Goal: Check status: Check status

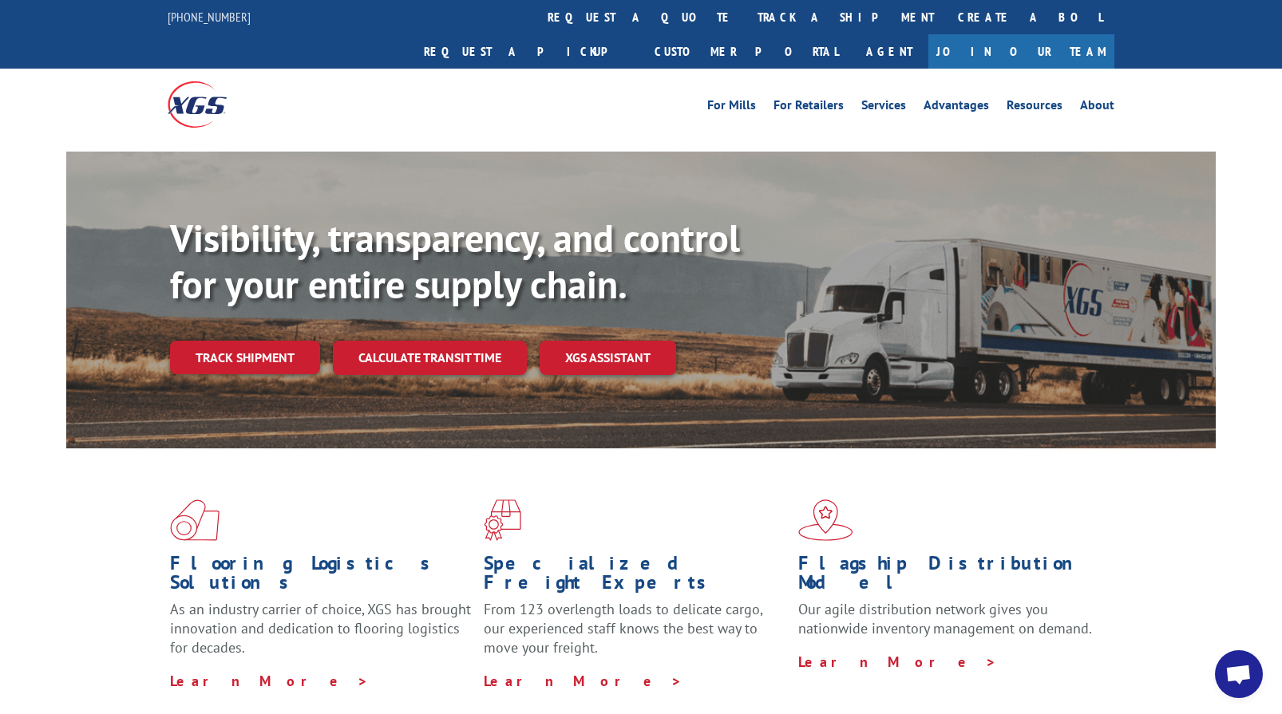
click at [274, 352] on div "Visibility, transparency, and control for your entire supply chain. Track shipm…" at bounding box center [692, 326] width 1045 height 223
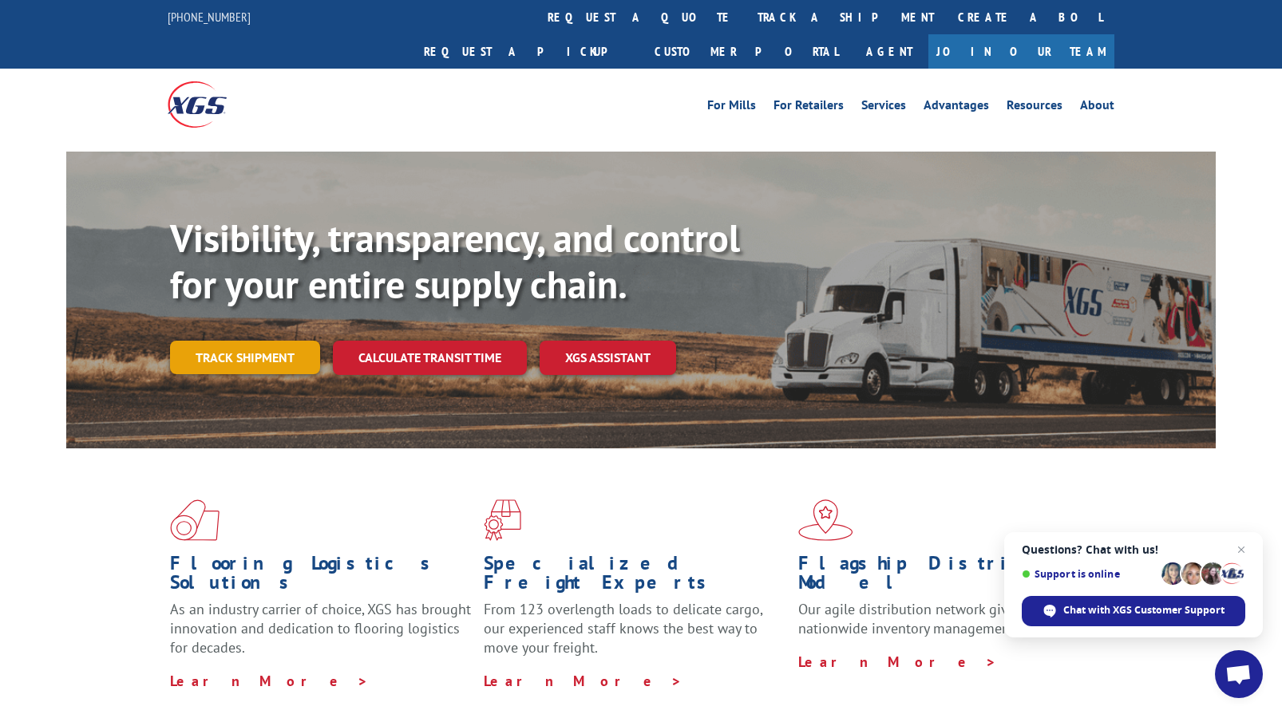
click at [282, 341] on link "Track shipment" at bounding box center [245, 358] width 150 height 34
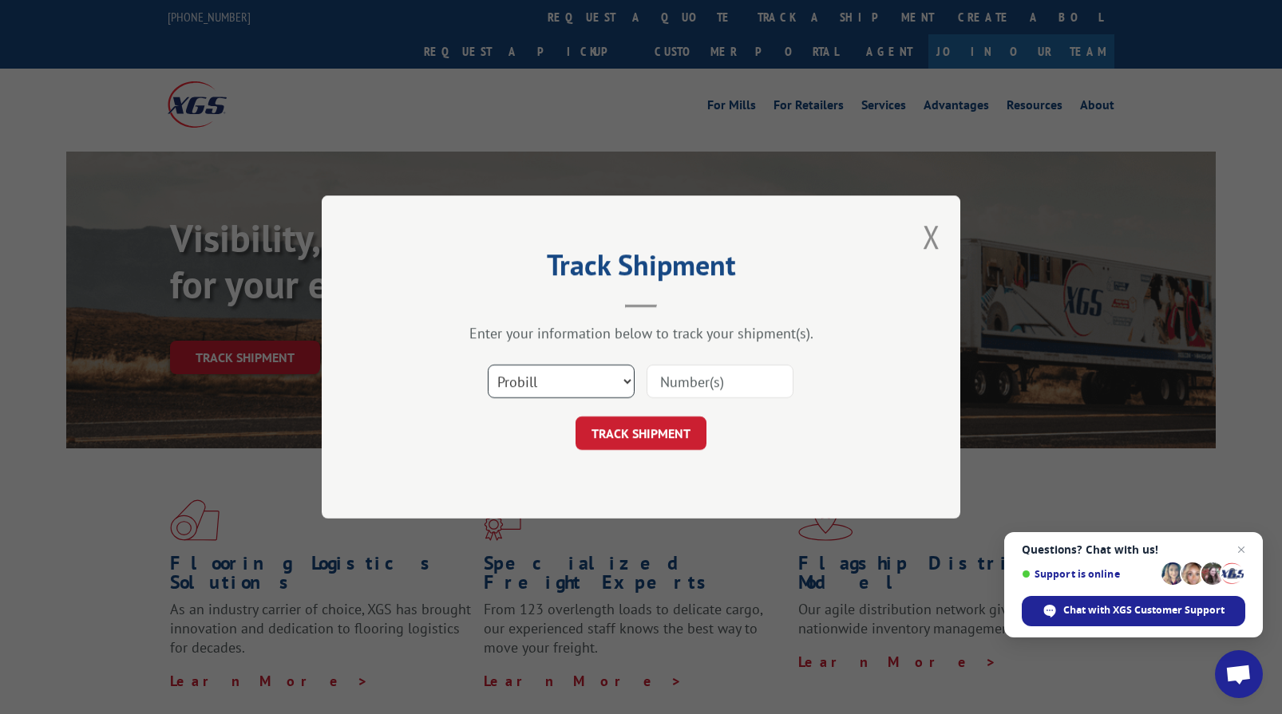
click at [507, 373] on select "Select category... Probill BOL PO" at bounding box center [561, 382] width 147 height 34
select select "bol"
click at [488, 365] on select "Select category... Probill BOL PO" at bounding box center [561, 382] width 147 height 34
click at [667, 374] on input at bounding box center [719, 382] width 147 height 34
type input "6005811"
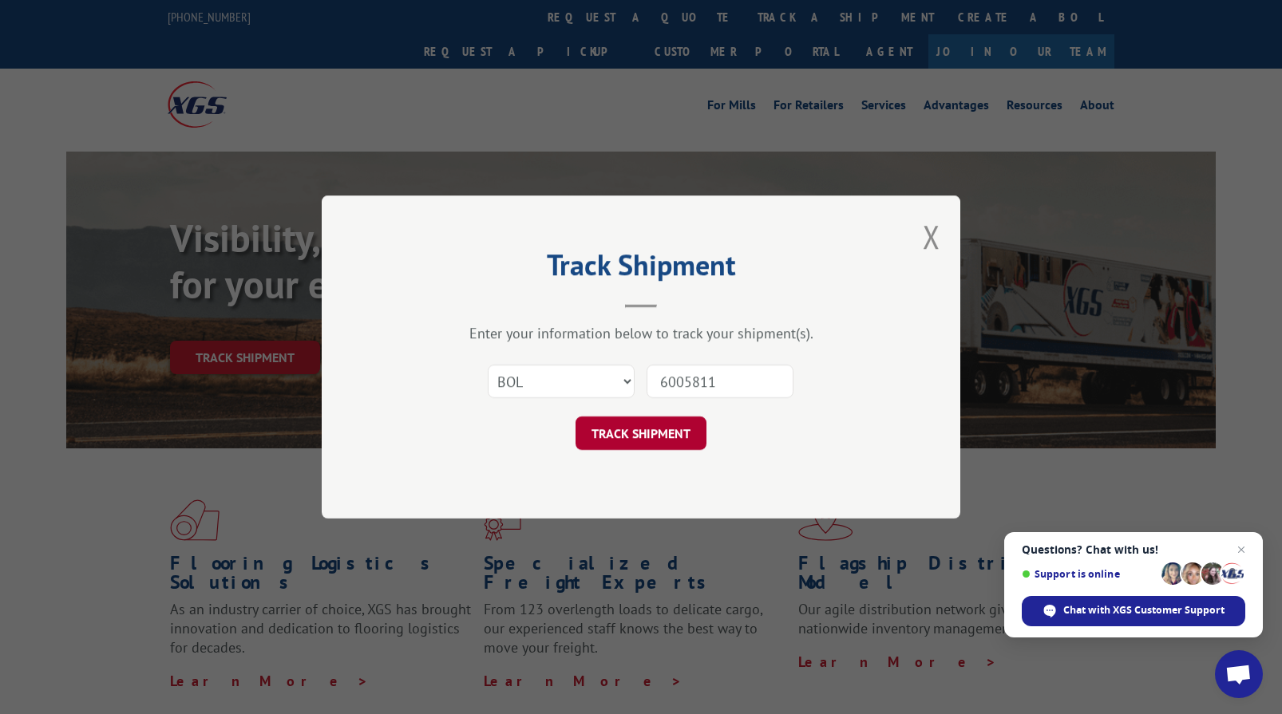
click at [654, 420] on button "TRACK SHIPMENT" at bounding box center [640, 434] width 131 height 34
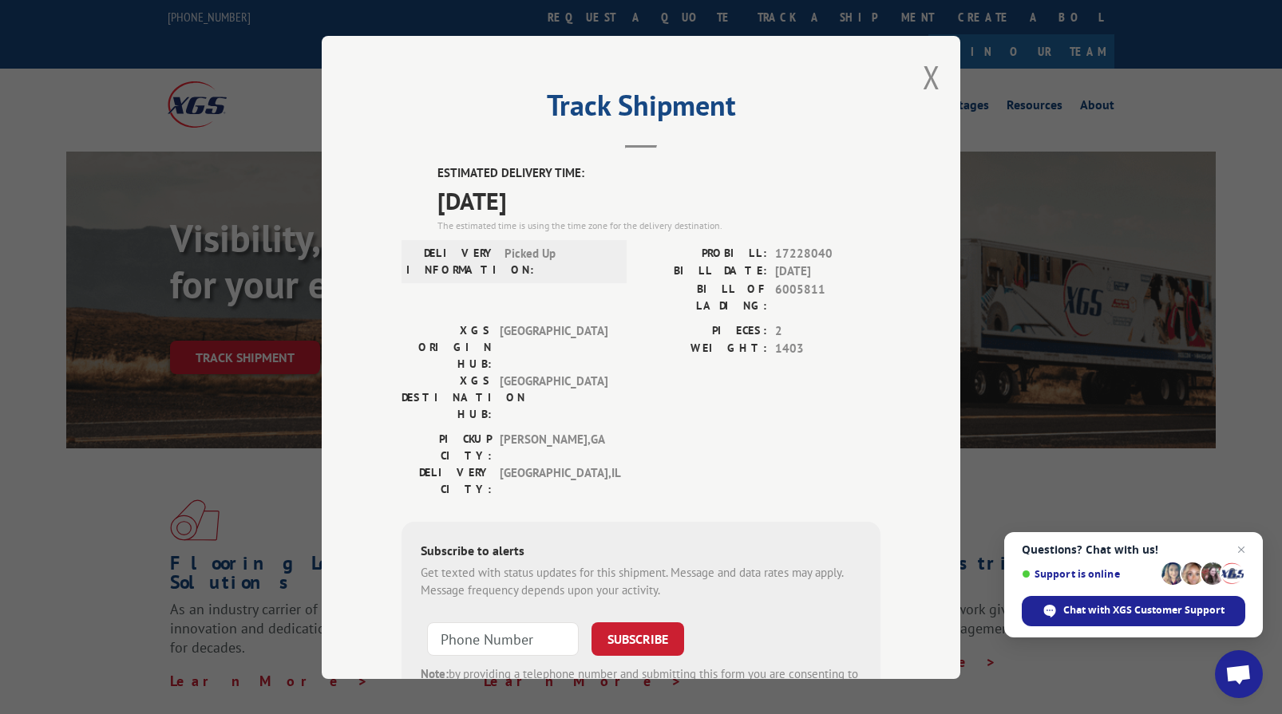
scroll to position [1, 0]
